Goal: Register for event/course

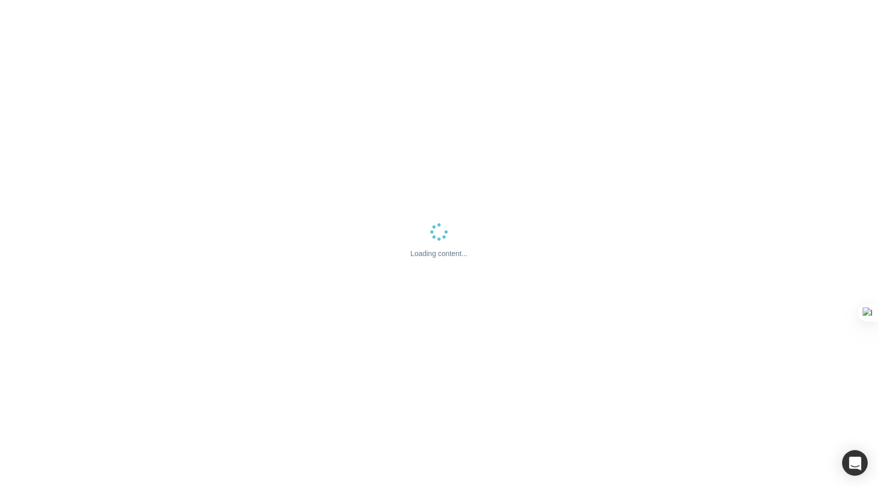
click at [473, 125] on div "Loading content..." at bounding box center [439, 243] width 878 height 486
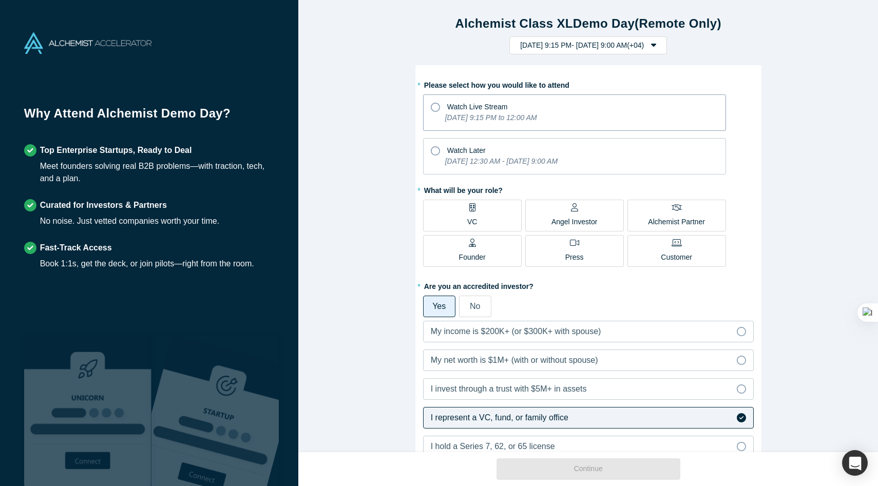
click at [537, 113] on icon "[DATE] 9:15 PM to 12:00 AM" at bounding box center [491, 117] width 92 height 8
click at [0, 0] on input "Watch Live Stream [DATE] 9:15 PM to 12:00 AM" at bounding box center [0, 0] width 0 height 0
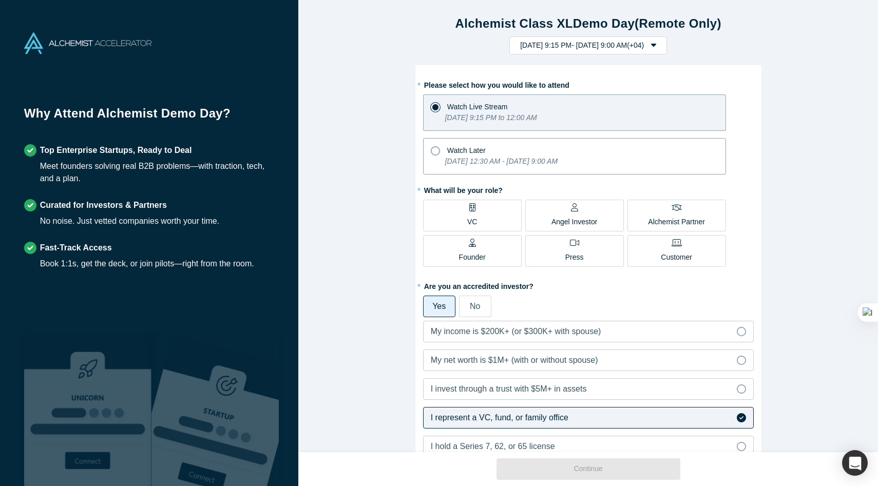
click at [546, 157] on icon "[DATE] 12:30 AM - [DATE] 9:00 AM" at bounding box center [501, 161] width 112 height 8
click at [0, 0] on input "Watch Later [DATE] 12:30 AM - [DATE] 9:00 AM" at bounding box center [0, 0] width 0 height 0
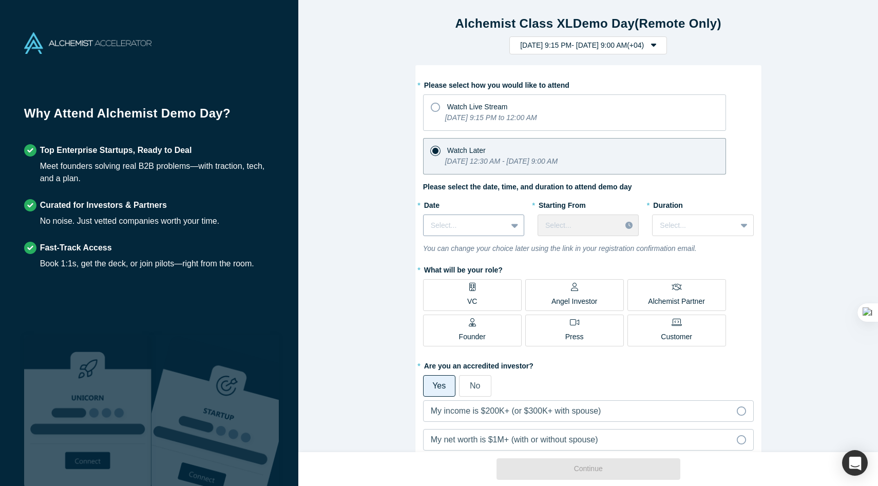
click at [494, 222] on div at bounding box center [465, 225] width 69 height 13
click at [478, 257] on div "[DATE]" at bounding box center [473, 251] width 101 height 19
click at [600, 224] on div at bounding box center [579, 225] width 68 height 13
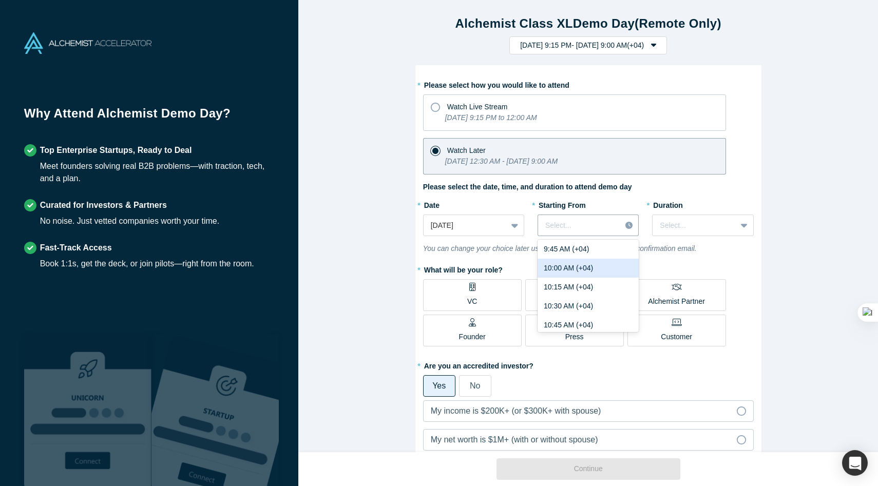
click at [592, 274] on div "10:00 AM (+04)" at bounding box center [587, 268] width 101 height 19
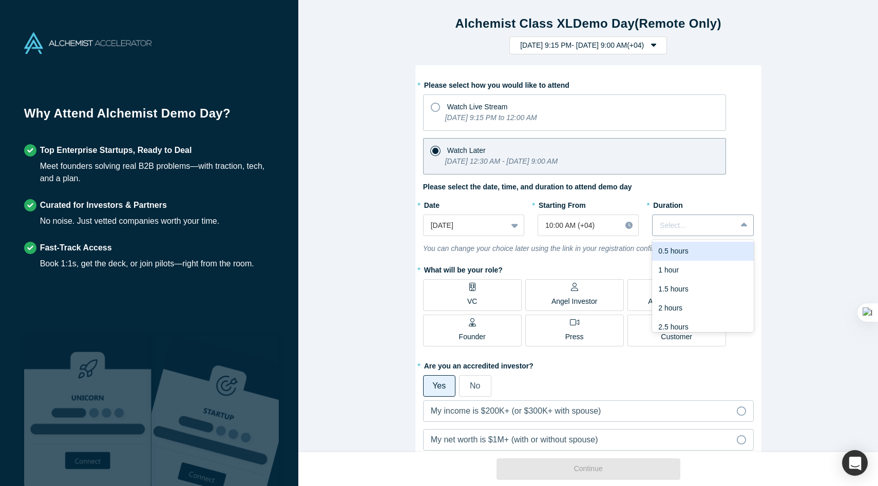
click at [678, 231] on div at bounding box center [694, 225] width 69 height 13
click at [687, 303] on div "2 hours" at bounding box center [702, 308] width 101 height 19
click at [501, 306] on label "VC" at bounding box center [472, 295] width 99 height 32
click at [0, 0] on input "VC" at bounding box center [0, 0] width 0 height 0
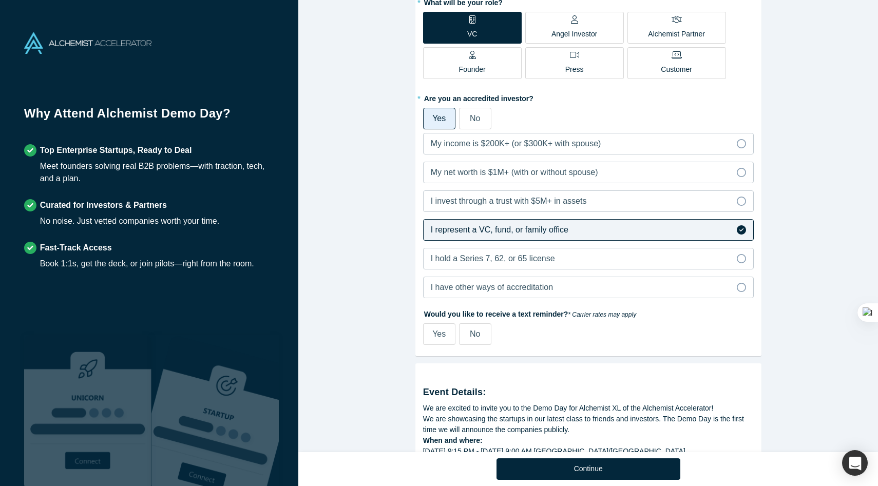
scroll to position [270, 0]
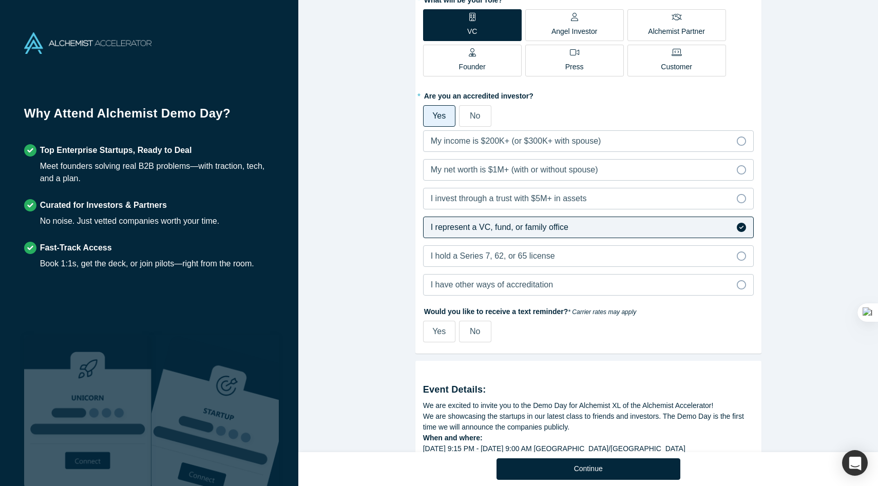
click at [444, 333] on span "Yes" at bounding box center [438, 331] width 13 height 9
click at [0, 0] on input "Yes" at bounding box center [0, 0] width 0 height 0
select select "RU"
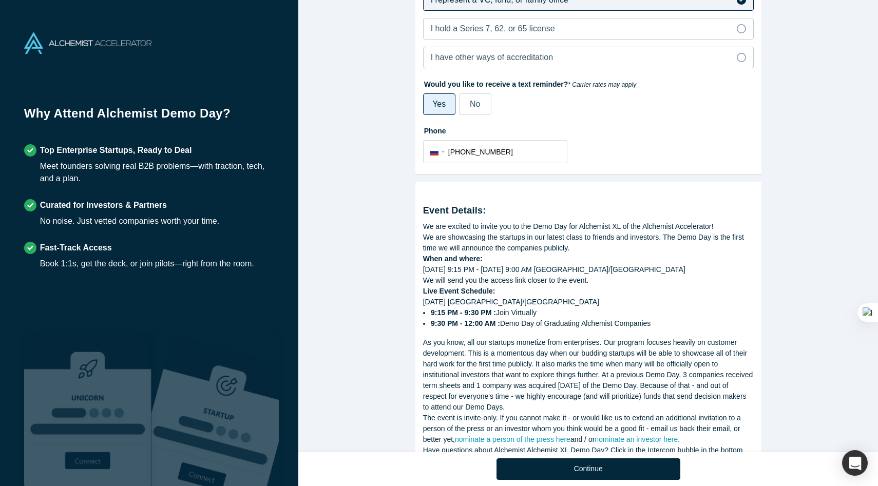
scroll to position [544, 0]
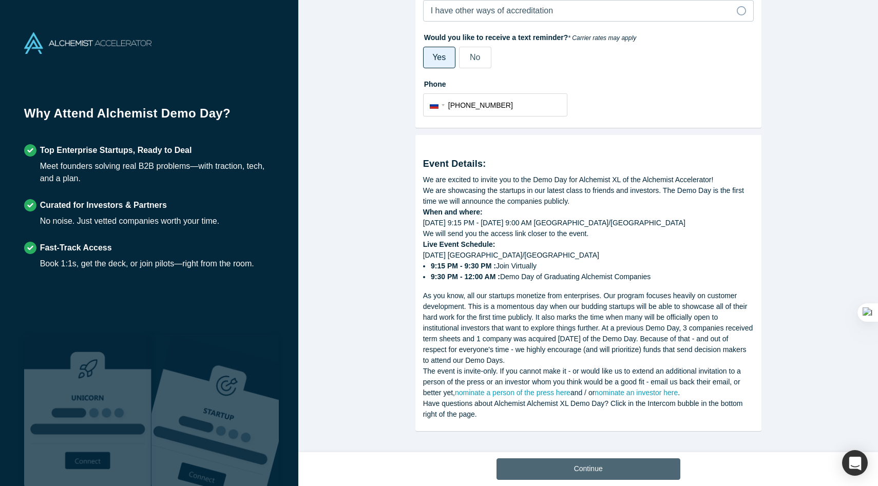
click at [574, 466] on button "Continue" at bounding box center [588, 469] width 184 height 22
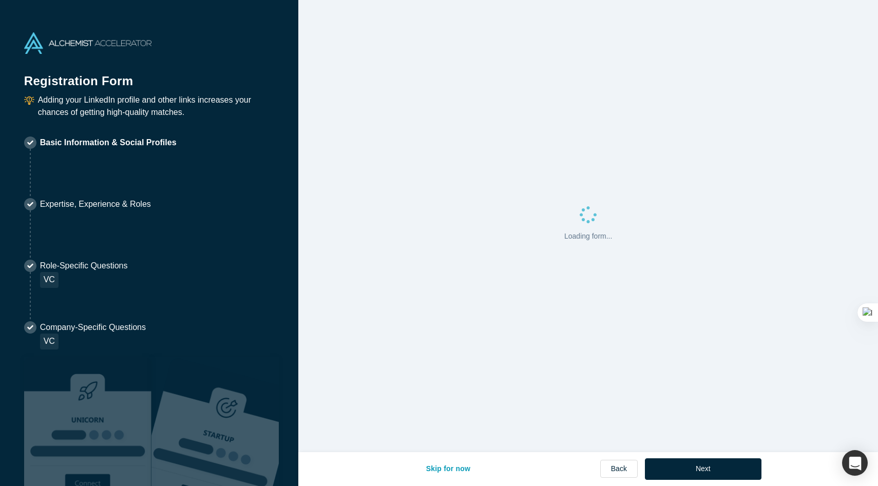
select select "RU"
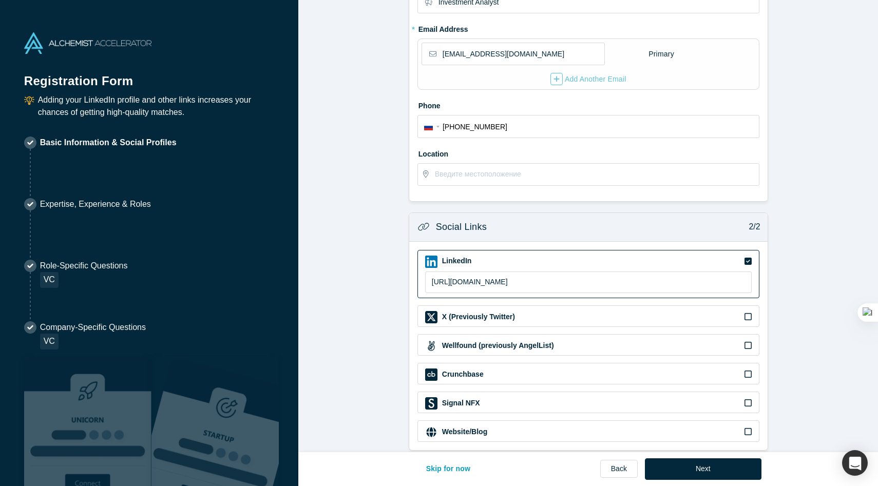
scroll to position [216, 0]
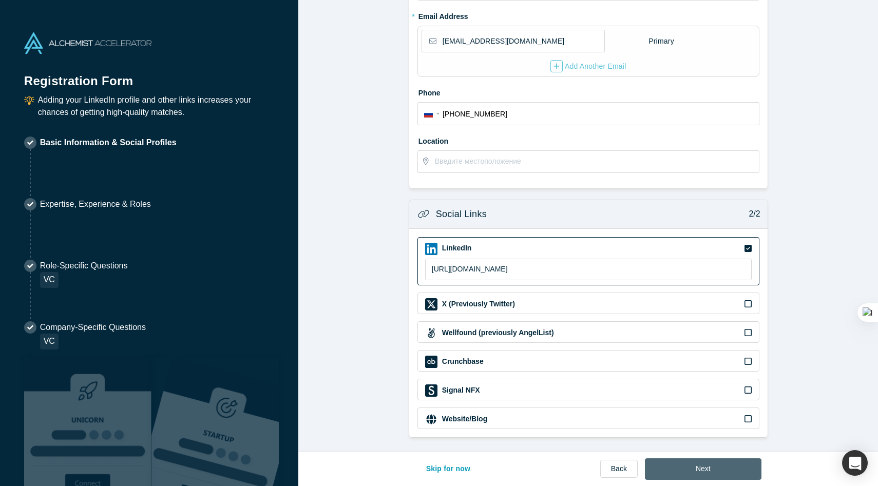
click at [726, 471] on button "Next" at bounding box center [703, 469] width 117 height 22
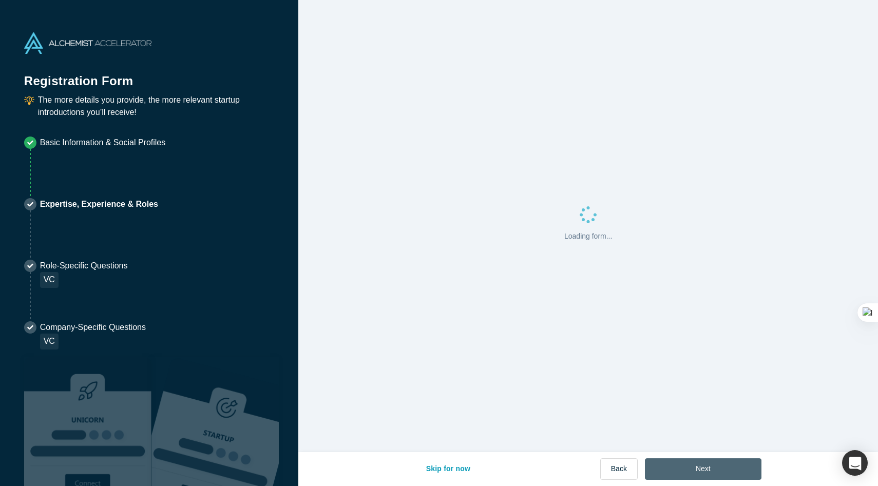
scroll to position [0, 0]
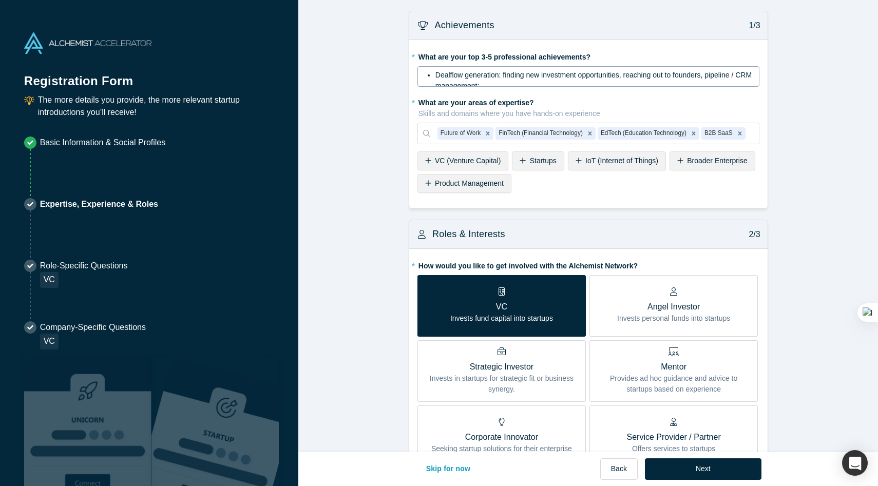
click at [533, 75] on span "Dealflow generation: finding new investment opportunities, reaching out to foun…" at bounding box center [594, 80] width 318 height 19
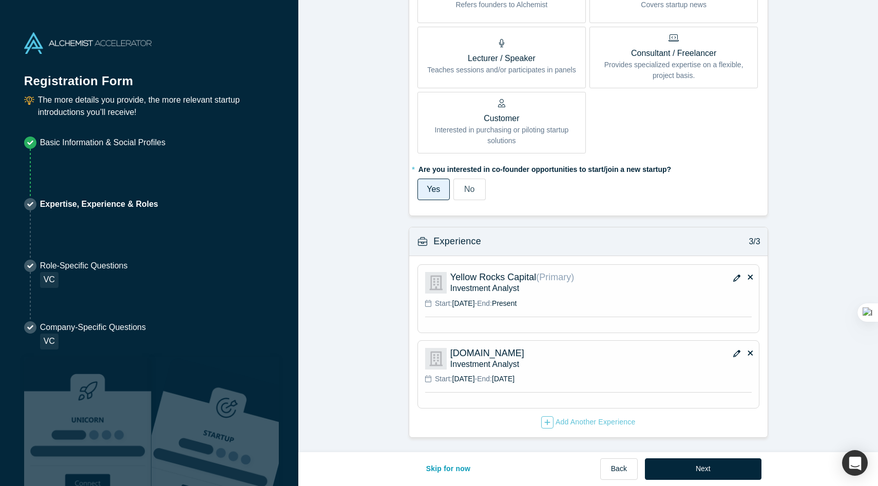
scroll to position [574, 0]
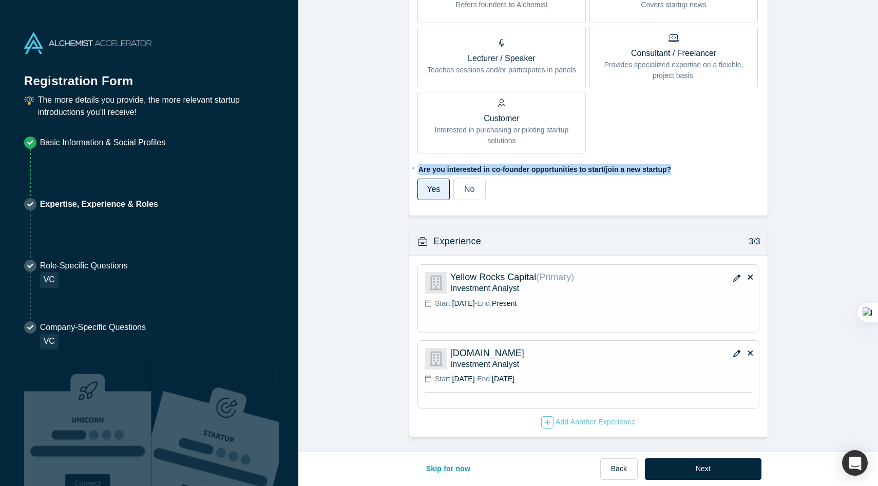
drag, startPoint x: 684, startPoint y: 167, endPoint x: 419, endPoint y: 168, distance: 264.3
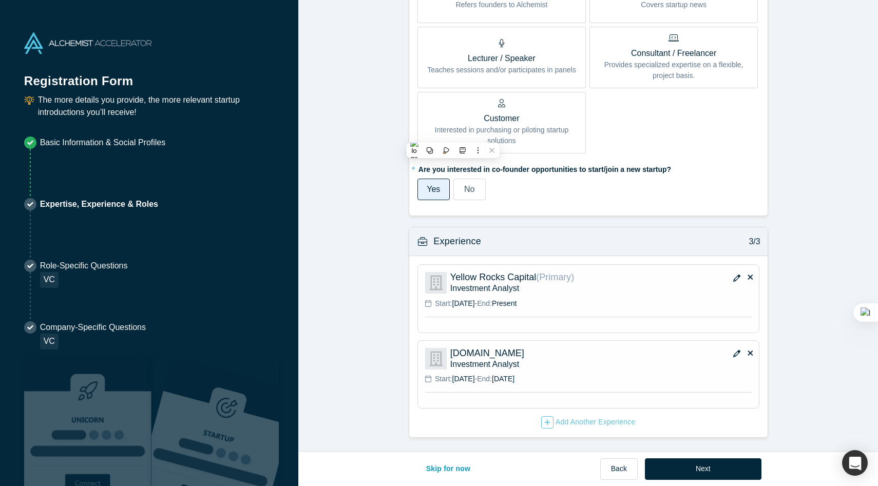
click at [601, 421] on div "Add Another Experience" at bounding box center [588, 422] width 94 height 12
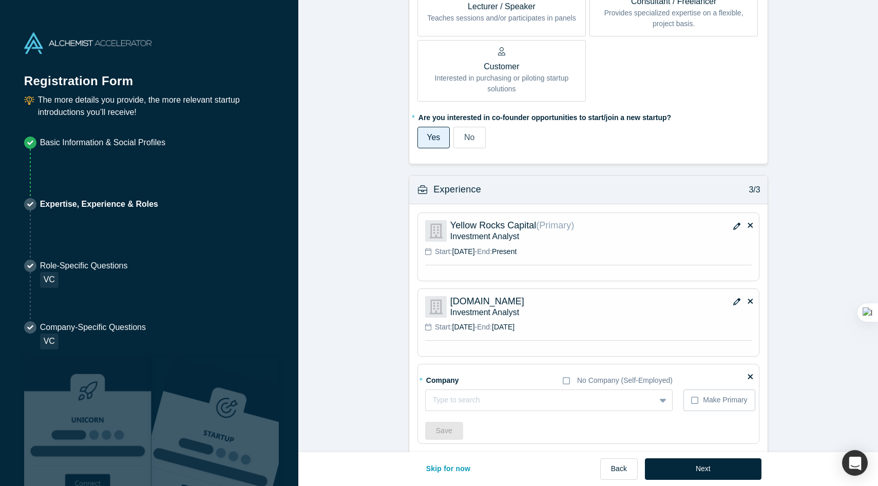
scroll to position [670, 0]
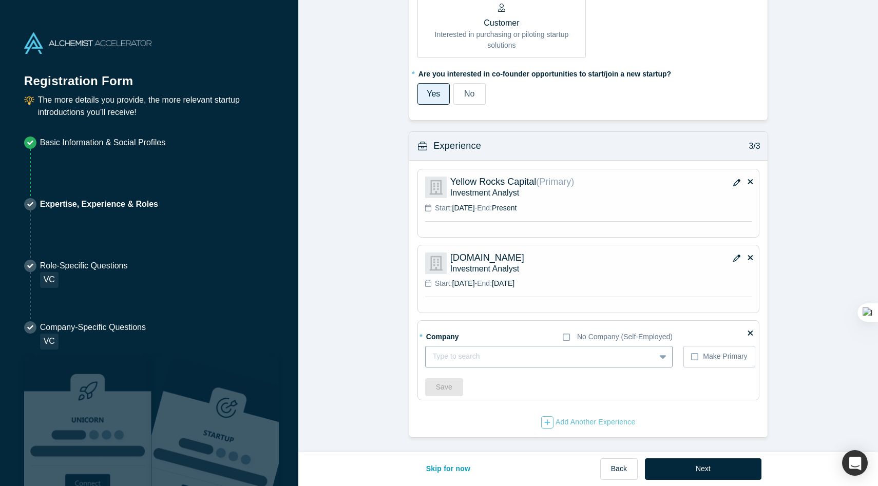
click at [511, 359] on div at bounding box center [540, 356] width 215 height 13
type input "З"
type input "[DOMAIN_NAME]"
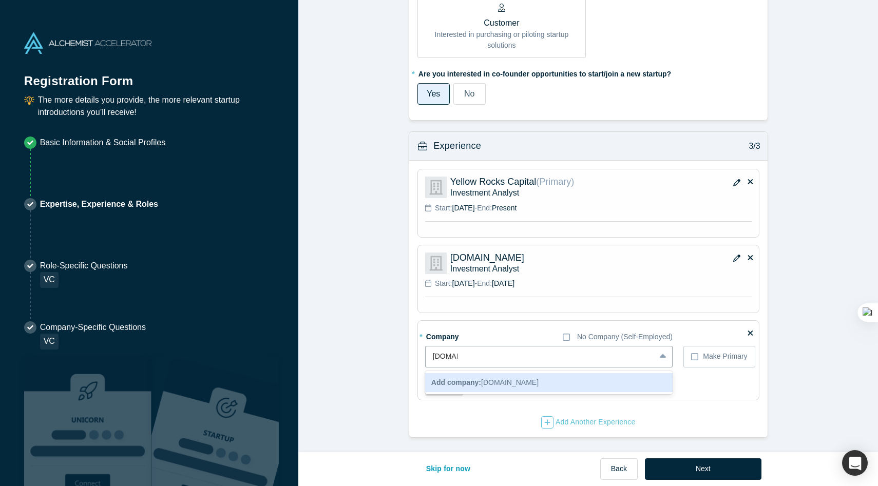
click at [536, 385] on div "Add company: [DOMAIN_NAME]" at bounding box center [548, 382] width 247 height 19
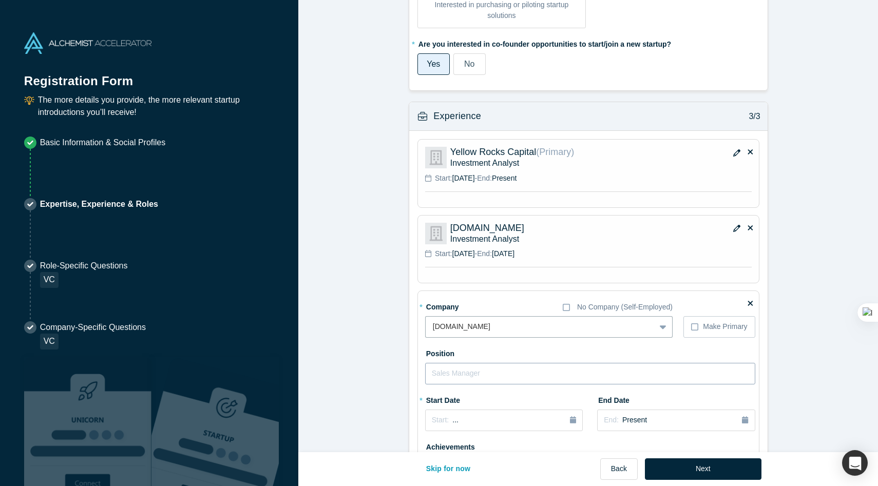
scroll to position [709, 0]
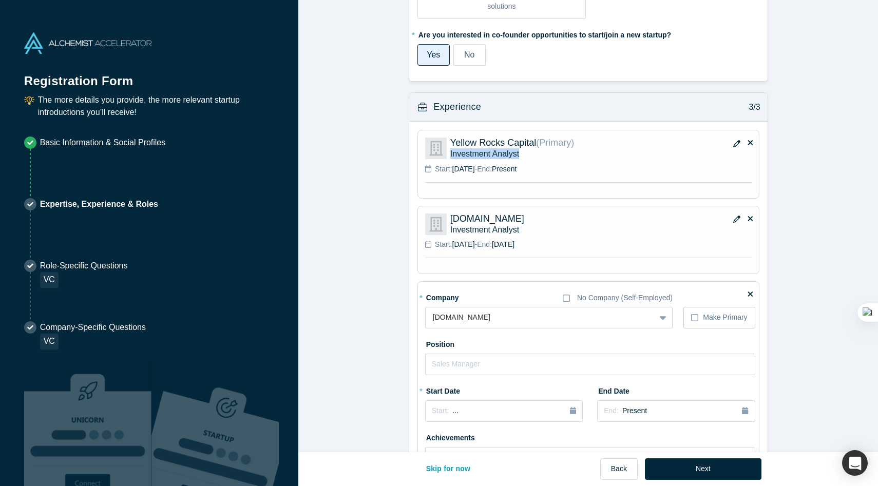
drag, startPoint x: 530, startPoint y: 156, endPoint x: 449, endPoint y: 157, distance: 81.6
click at [449, 157] on div "Yellow Rocks Capital (Primary) Investment Analyst" at bounding box center [588, 149] width 326 height 22
copy p "Investment Analyst"
click at [470, 360] on input "text" at bounding box center [590, 365] width 330 height 22
paste input "Investment Analyst"
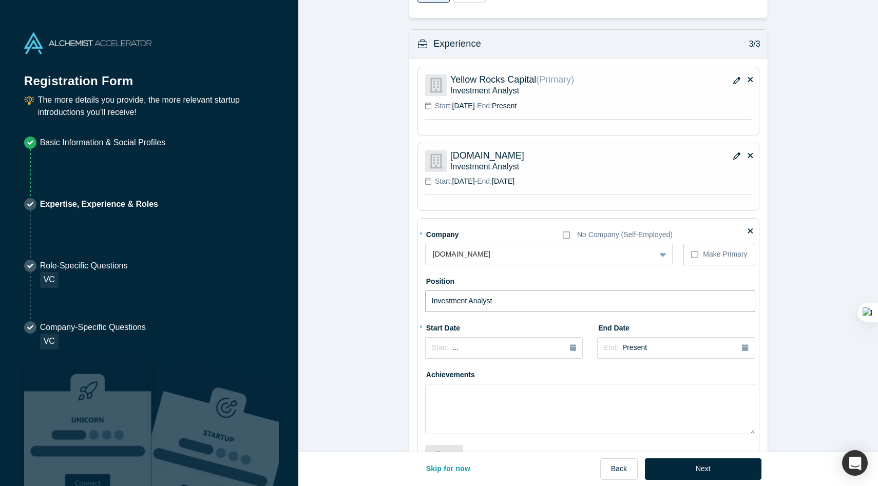
scroll to position [784, 0]
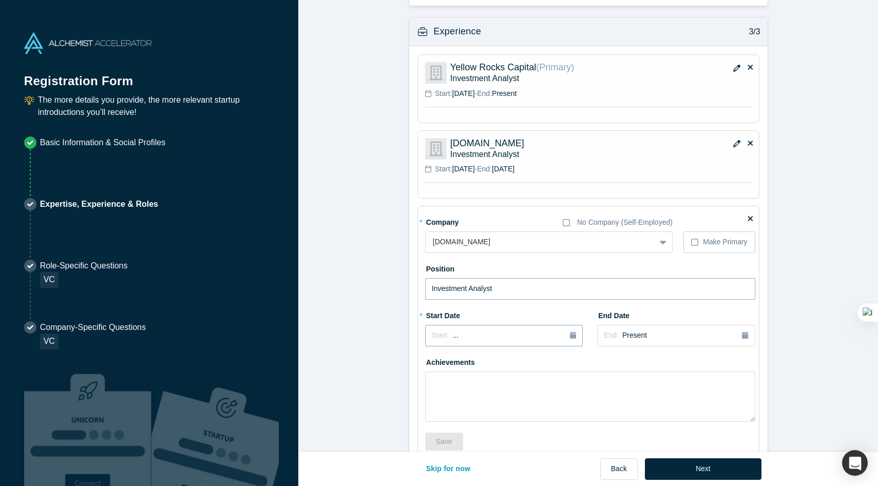
type input "Investment Analyst"
click at [475, 345] on button "Start: ..." at bounding box center [504, 336] width 158 height 22
click at [477, 362] on div "2025" at bounding box center [481, 365] width 112 height 22
click at [434, 358] on div "2025" at bounding box center [481, 365] width 112 height 22
click at [434, 360] on button "Previous Year" at bounding box center [429, 364] width 10 height 10
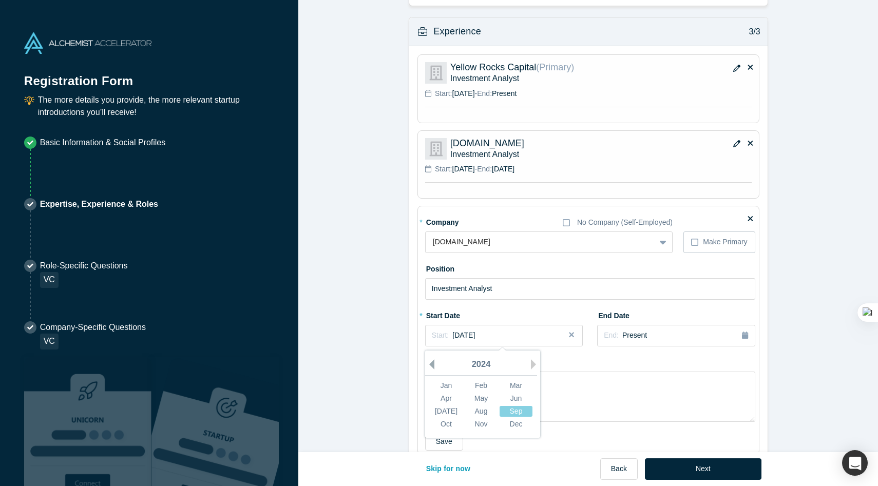
click at [434, 360] on button "Previous Year" at bounding box center [429, 364] width 10 height 10
click at [511, 411] on div "Sep" at bounding box center [515, 410] width 33 height 11
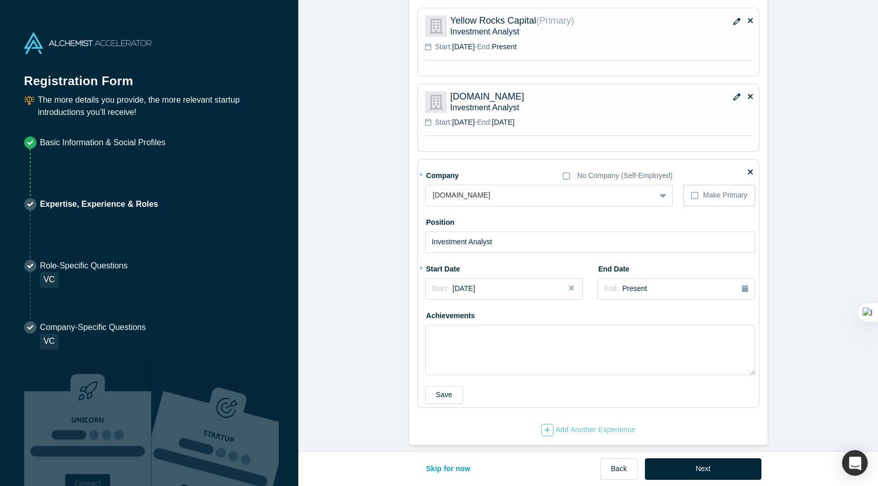
scroll to position [839, 0]
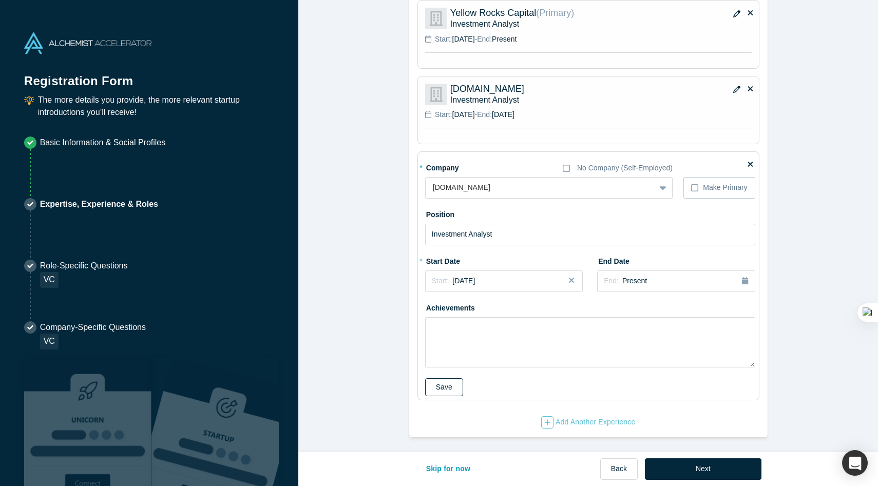
click at [443, 389] on button "Save" at bounding box center [444, 387] width 38 height 18
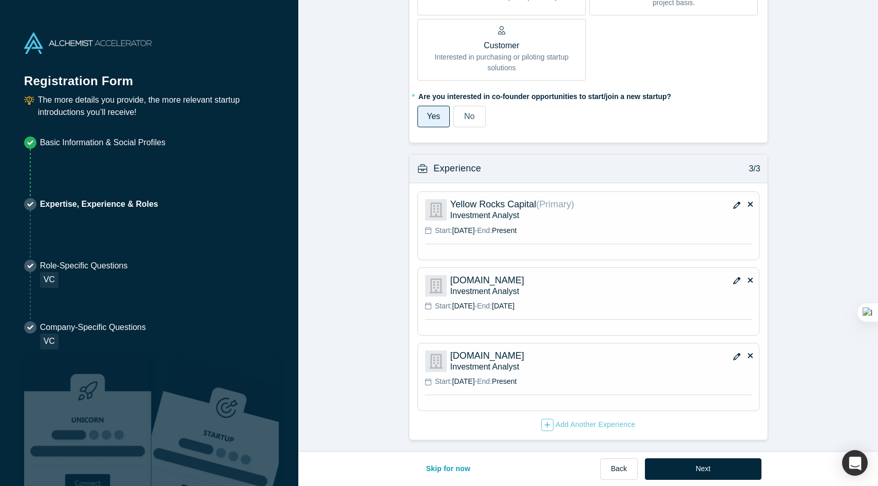
scroll to position [648, 0]
click at [684, 467] on button "Next" at bounding box center [703, 469] width 117 height 22
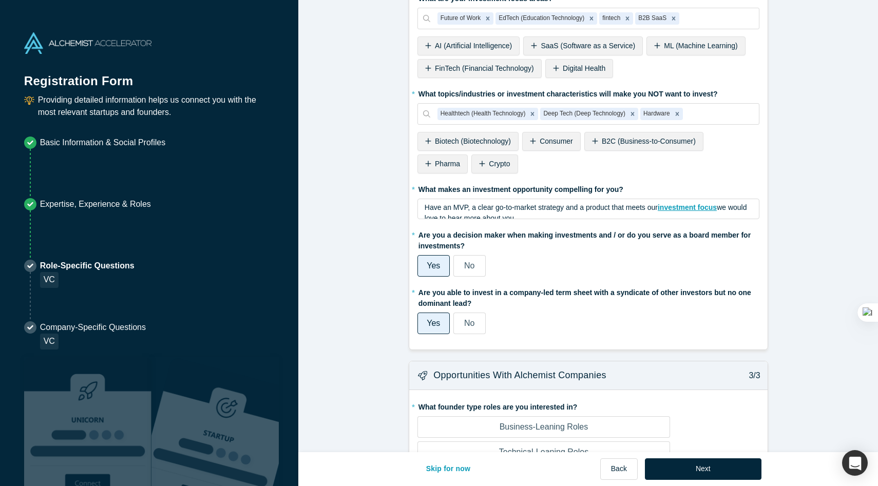
scroll to position [455, 0]
click at [560, 210] on span "Have an MVP, a clear go-to-market strategy and a product that meets our" at bounding box center [540, 207] width 233 height 8
click at [542, 276] on div "* Are you a decision maker when making investments and / or do you serve as a b…" at bounding box center [588, 251] width 342 height 50
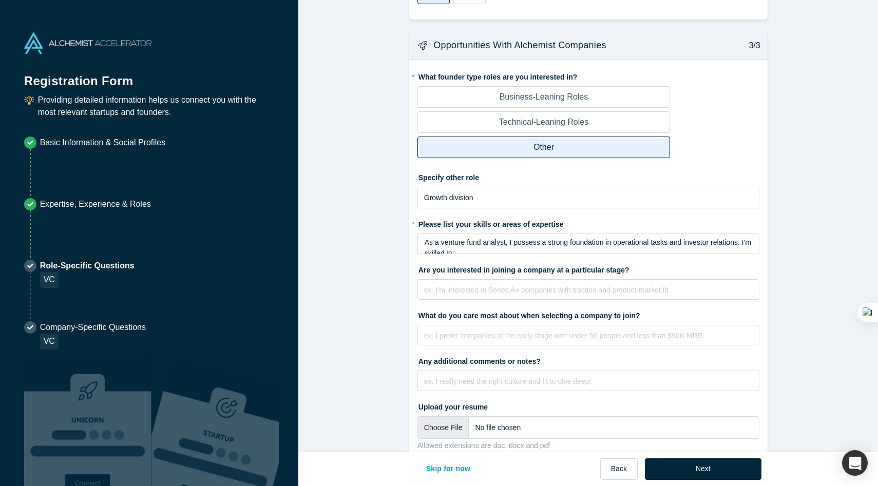
scroll to position [814, 0]
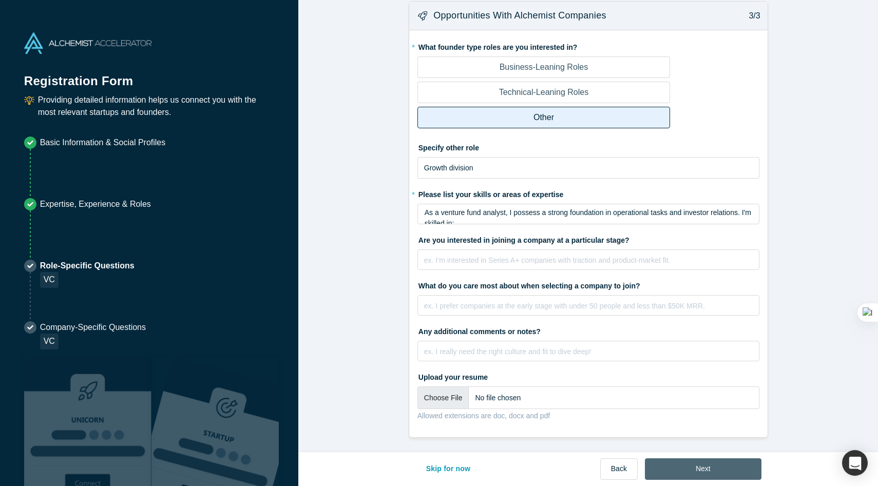
click at [674, 467] on button "Next" at bounding box center [703, 469] width 117 height 22
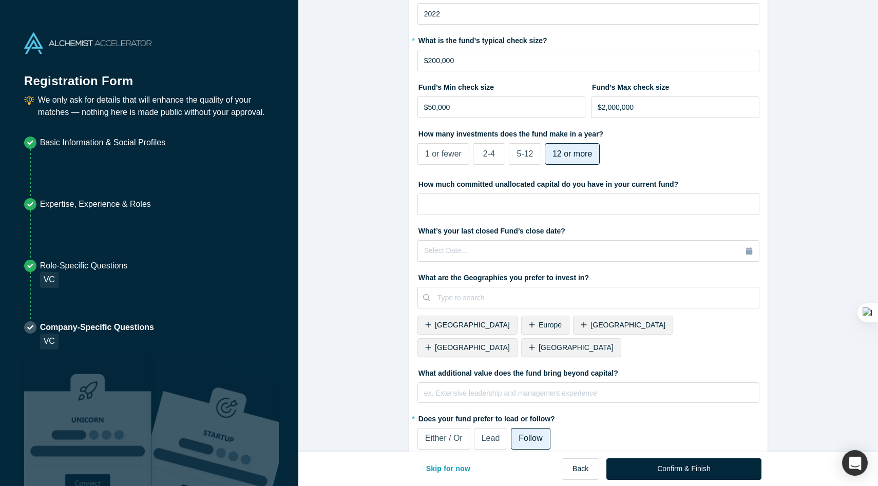
scroll to position [242, 0]
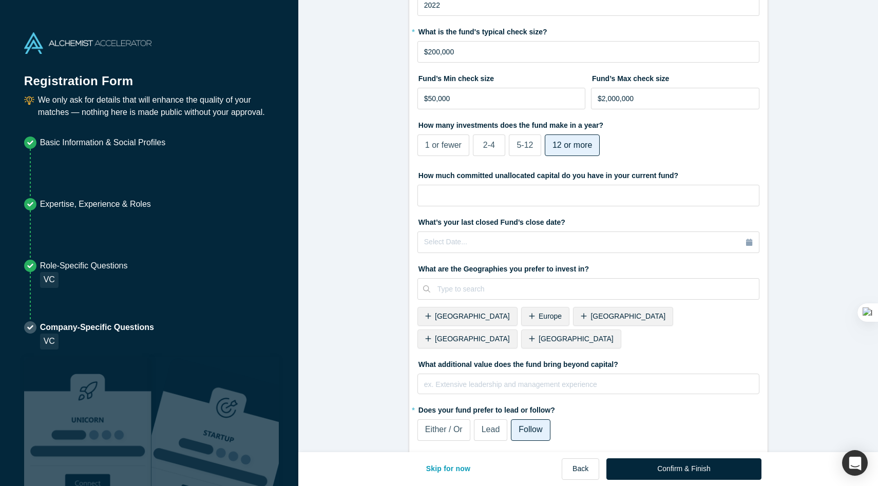
click at [613, 335] on span "[GEOGRAPHIC_DATA]" at bounding box center [575, 339] width 75 height 8
click at [485, 319] on span "[GEOGRAPHIC_DATA]" at bounding box center [472, 316] width 75 height 8
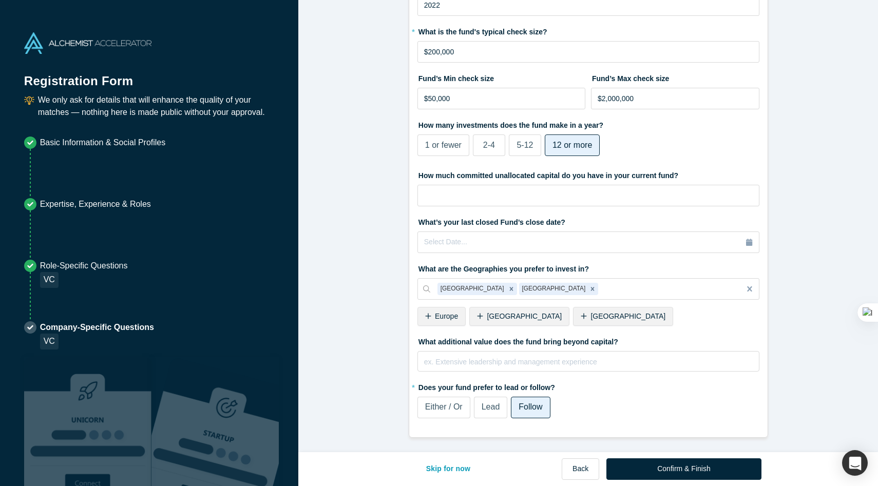
click at [447, 319] on span "Europe" at bounding box center [446, 316] width 23 height 8
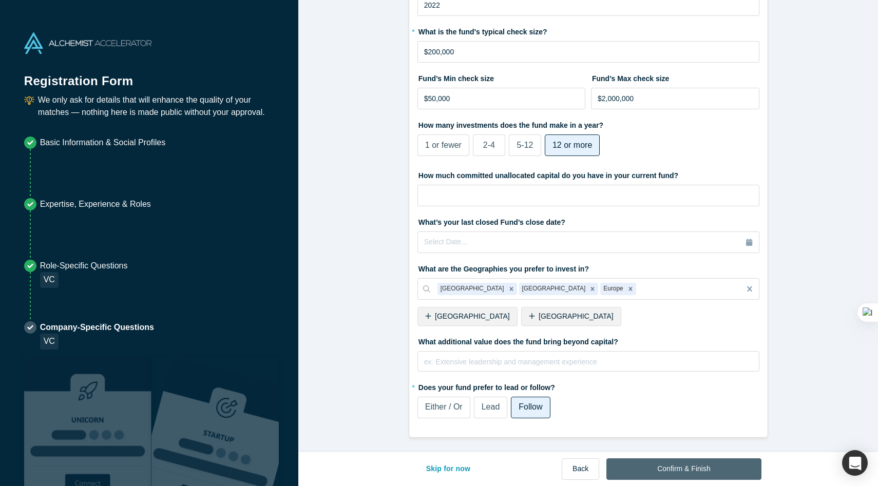
click at [671, 473] on button "Confirm & Finish" at bounding box center [683, 469] width 154 height 22
